Goal: Information Seeking & Learning: Learn about a topic

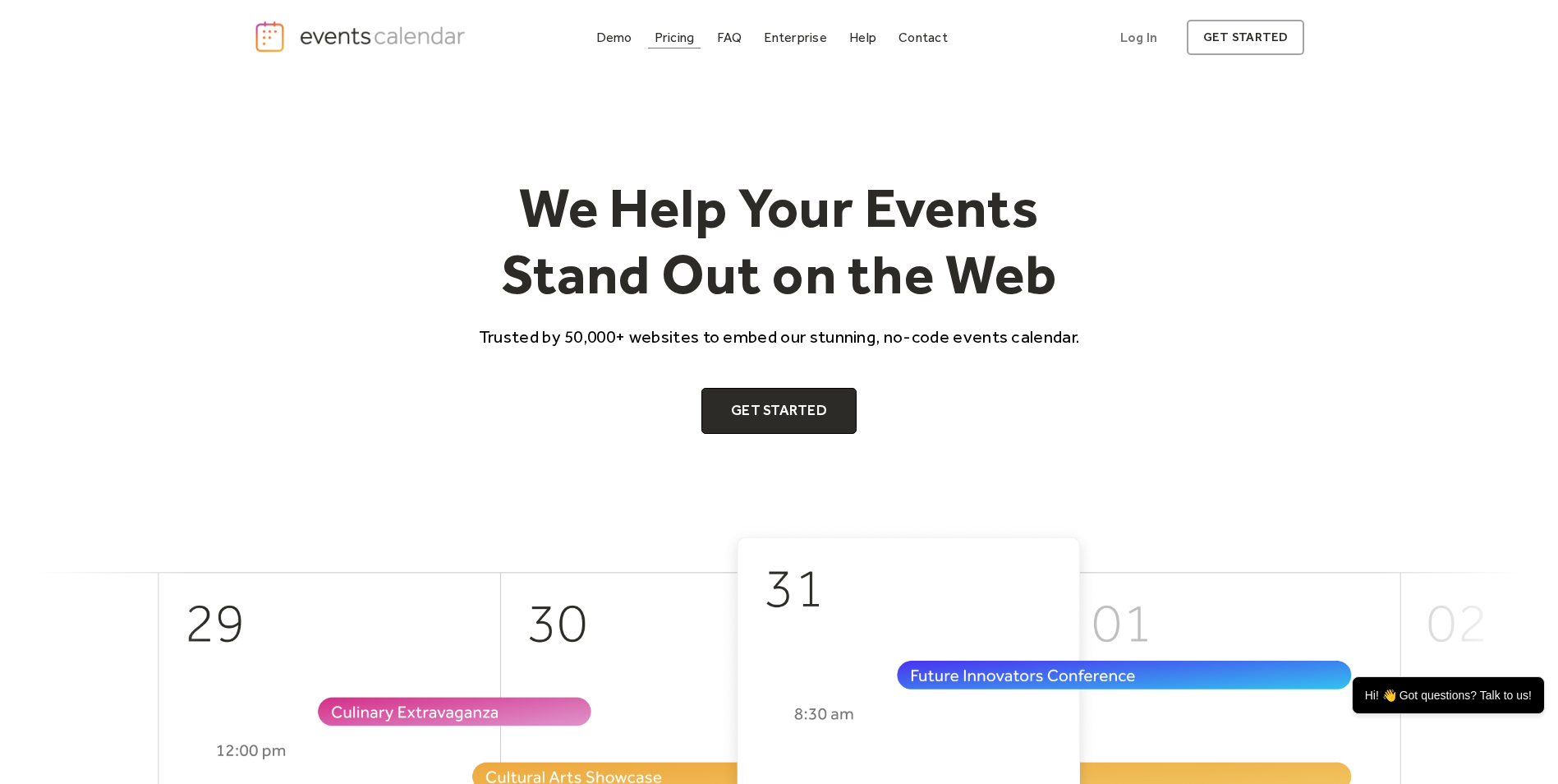
click at [682, 42] on div "Pricing" at bounding box center [675, 37] width 40 height 9
click at [602, 40] on div "Demo" at bounding box center [614, 37] width 36 height 9
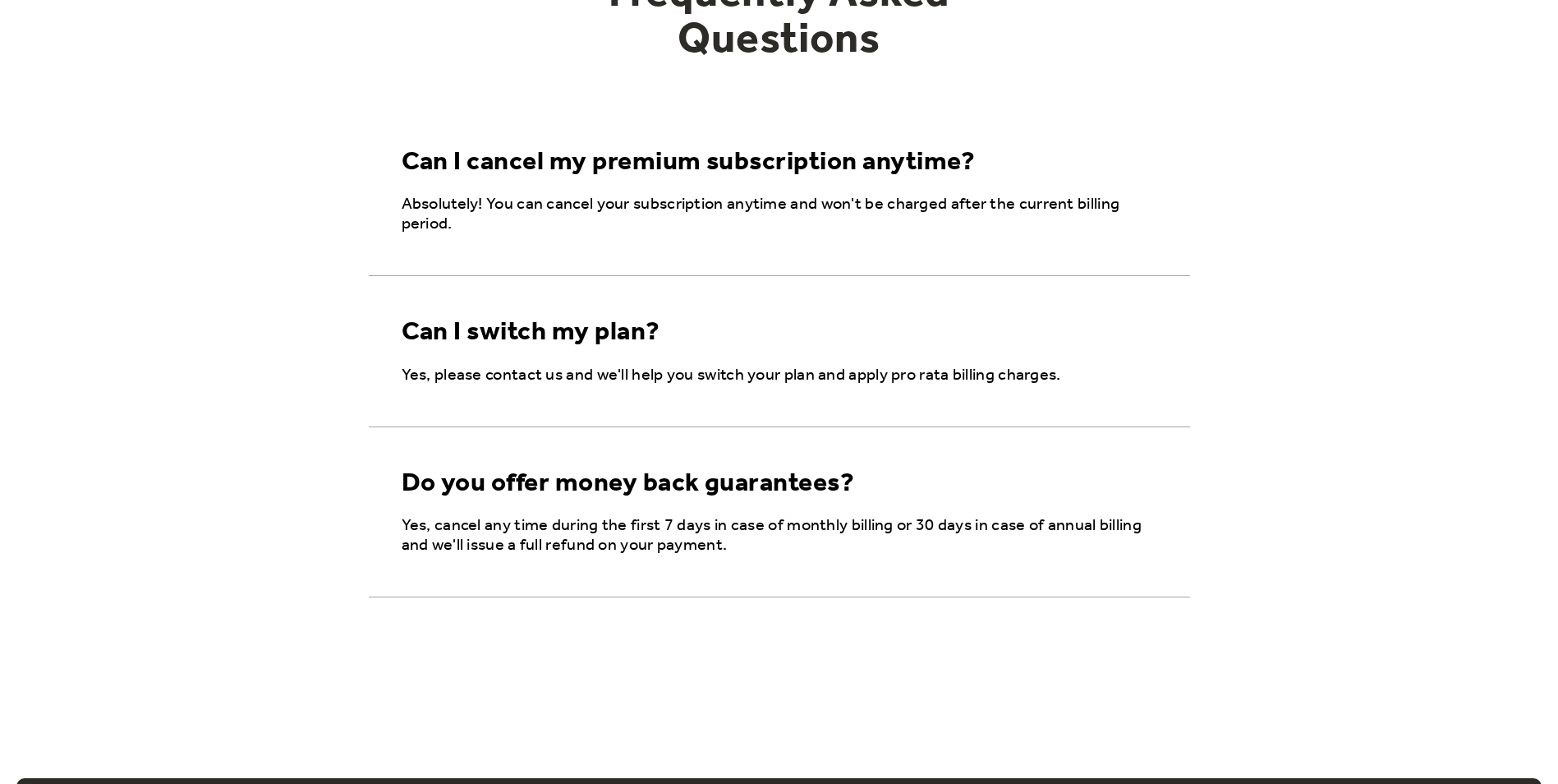
scroll to position [2562, 0]
